Goal: Task Accomplishment & Management: Manage account settings

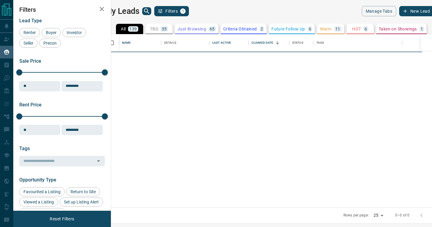
scroll to position [173, 318]
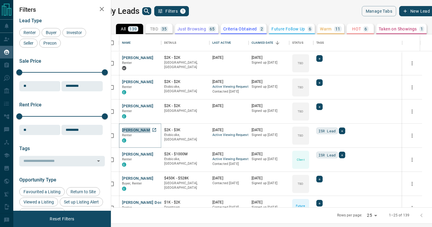
click at [154, 129] on button "[PERSON_NAME]" at bounding box center [138, 130] width 32 height 6
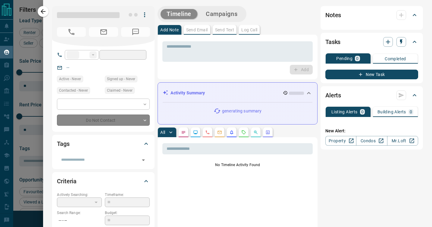
type input "**"
type input "**********"
type input "**"
type input "*"
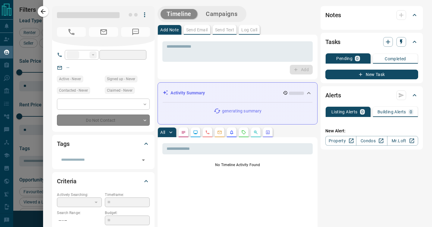
type input "**********"
type input "*******"
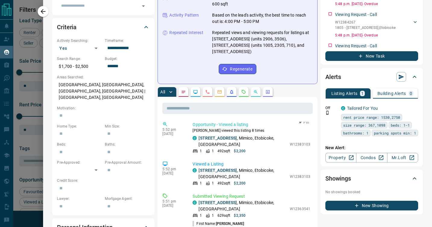
scroll to position [387, 0]
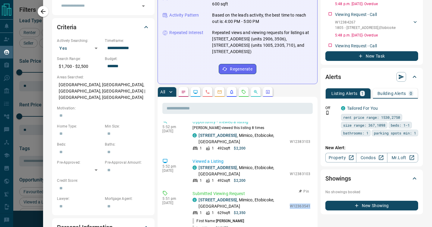
drag, startPoint x: 290, startPoint y: 168, endPoint x: 311, endPoint y: 166, distance: 21.5
click at [311, 190] on div "Submitted Viewing Request C 710 - [STREET_ADDRESS] 1 1 629 sqft $2,350 W1236354…" at bounding box center [252, 218] width 120 height 56
copy p "W12363541"
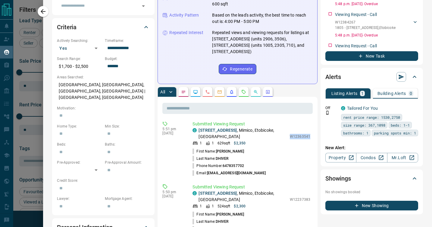
scroll to position [459, 0]
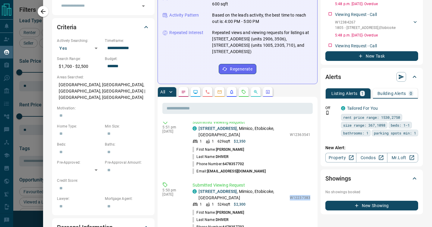
drag, startPoint x: 289, startPoint y: 160, endPoint x: 314, endPoint y: 159, distance: 24.7
copy p "W12237383"
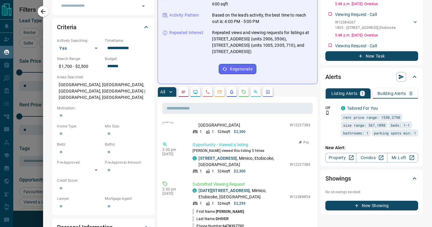
scroll to position [666, 0]
drag, startPoint x: 291, startPoint y: 159, endPoint x: 311, endPoint y: 158, distance: 20.5
click at [311, 181] on div "Submitted Viewing Request C [DATE][STREET_ADDRESS] 1 1 524 sqft $2,295 W1238885…" at bounding box center [252, 209] width 120 height 56
copy p "W12388854"
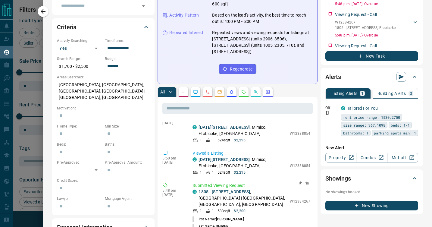
scroll to position [801, 0]
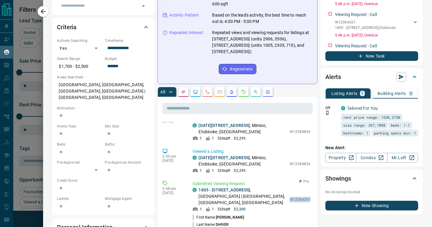
drag, startPoint x: 291, startPoint y: 157, endPoint x: 312, endPoint y: 159, distance: 20.6
click at [312, 180] on div "Submitted Viewing Request C 1805 - [STREET_ADDRESS] 1 1 533 sqft $2,200 W123842…" at bounding box center [252, 211] width 120 height 62
copy p "W12384267"
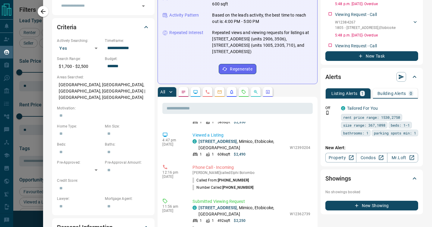
scroll to position [1285, 0]
drag, startPoint x: 290, startPoint y: 137, endPoint x: 315, endPoint y: 137, distance: 24.7
copy p "W12362739"
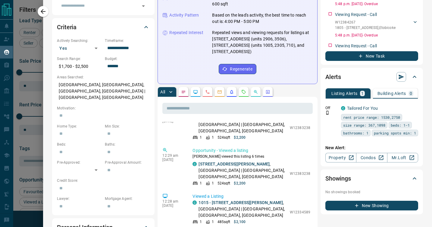
scroll to position [1854, 0]
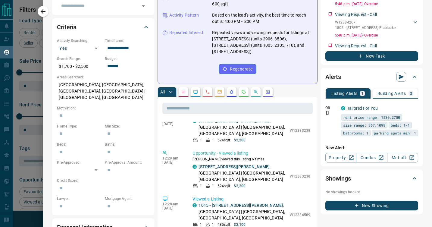
drag, startPoint x: 291, startPoint y: 156, endPoint x: 312, endPoint y: 156, distance: 21.1
copy p "W12383103"
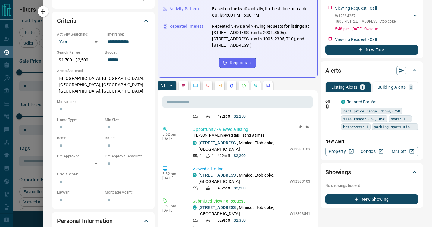
scroll to position [374, 0]
drag, startPoint x: 290, startPoint y: 176, endPoint x: 315, endPoint y: 176, distance: 24.7
copy p "W12363541"
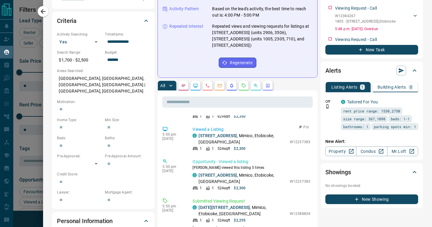
scroll to position [643, 0]
click at [248, 204] on link "[DATE][STREET_ADDRESS]" at bounding box center [223, 206] width 51 height 5
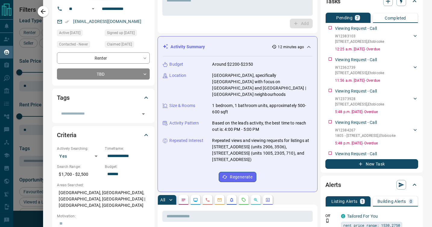
scroll to position [0, 0]
